Goal: Find specific page/section: Find specific page/section

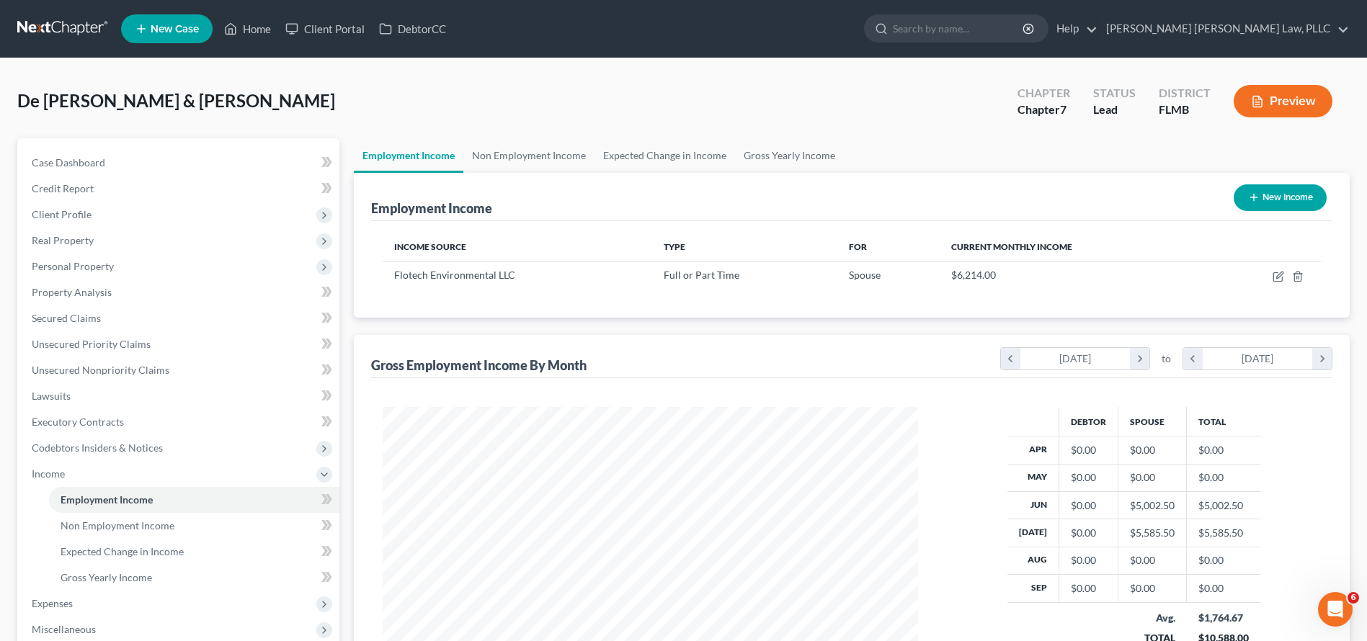
click at [47, 28] on link at bounding box center [63, 29] width 92 height 26
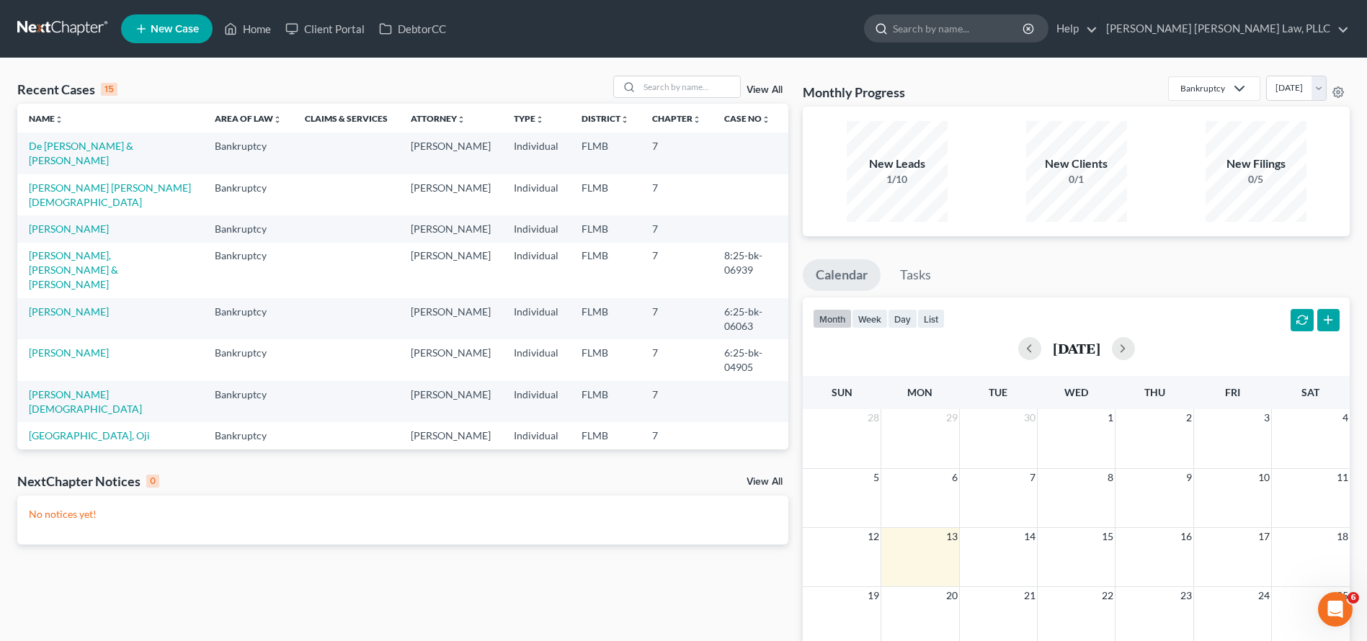
click at [1025, 32] on input "search" at bounding box center [959, 28] width 132 height 27
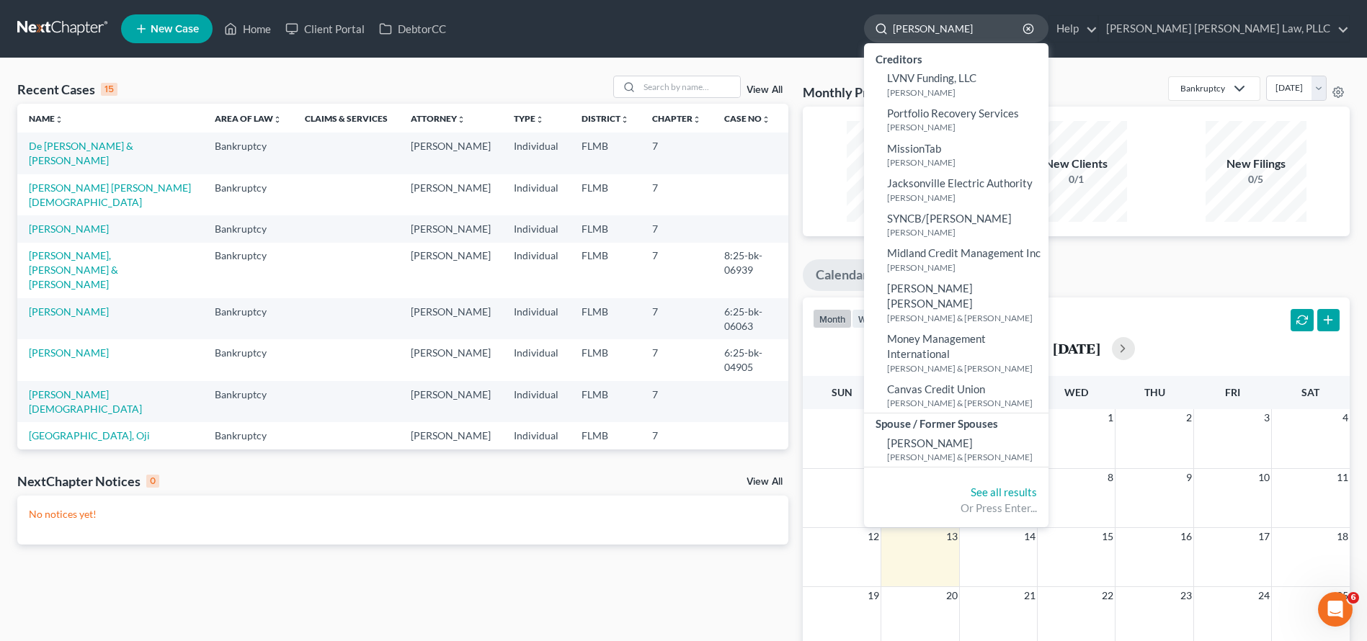
type input "[PERSON_NAME]"
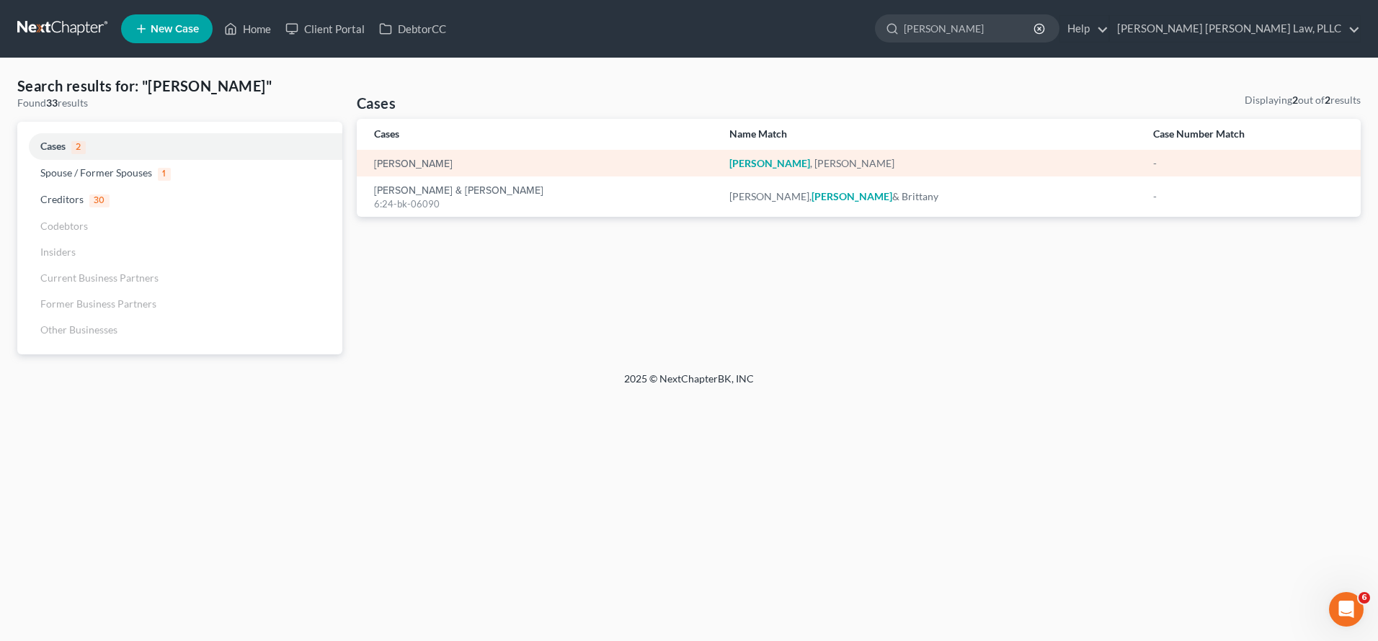
click at [513, 161] on div "[PERSON_NAME]" at bounding box center [540, 163] width 332 height 14
click at [409, 161] on link "[PERSON_NAME]" at bounding box center [413, 164] width 79 height 10
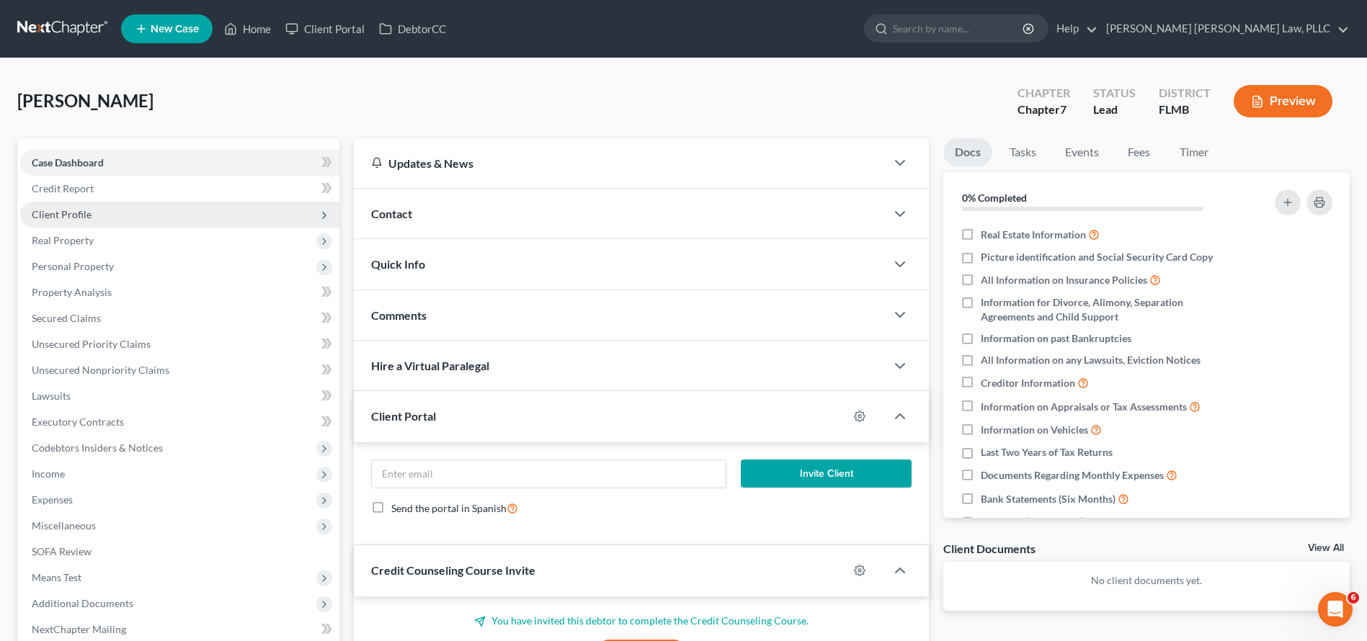
click at [161, 220] on span "Client Profile" at bounding box center [179, 215] width 319 height 26
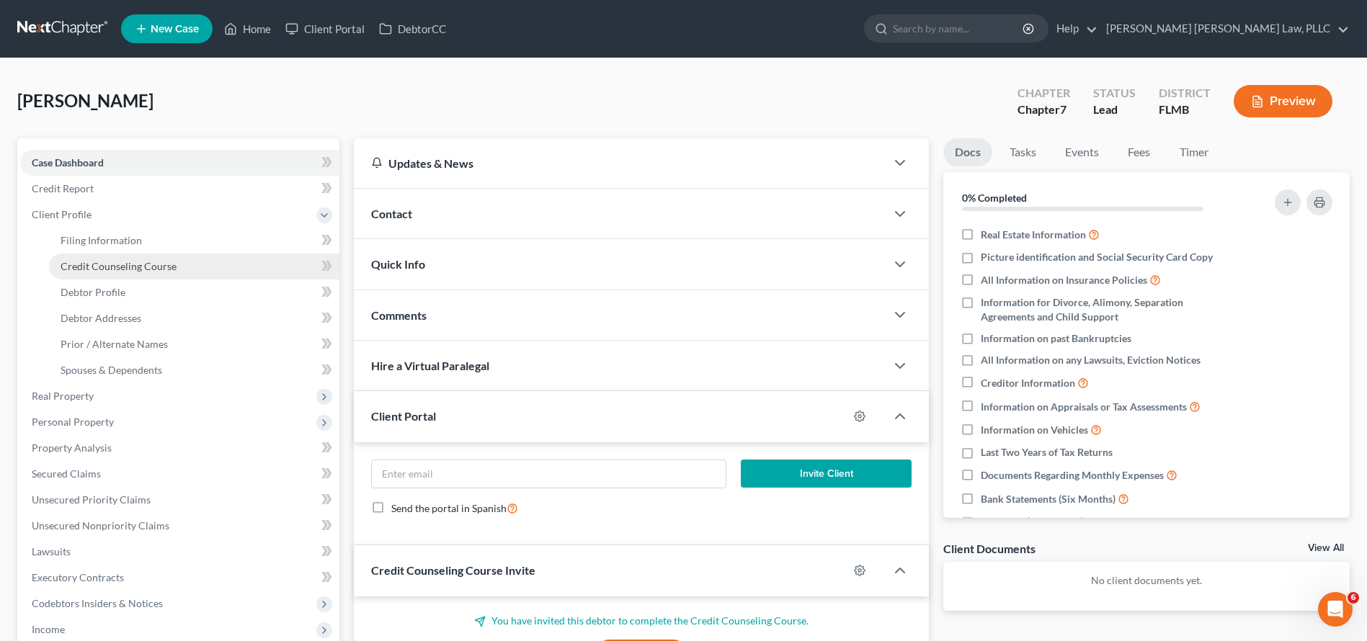
click at [256, 269] on link "Credit Counseling Course" at bounding box center [194, 267] width 290 height 26
